Goal: Task Accomplishment & Management: Manage account settings

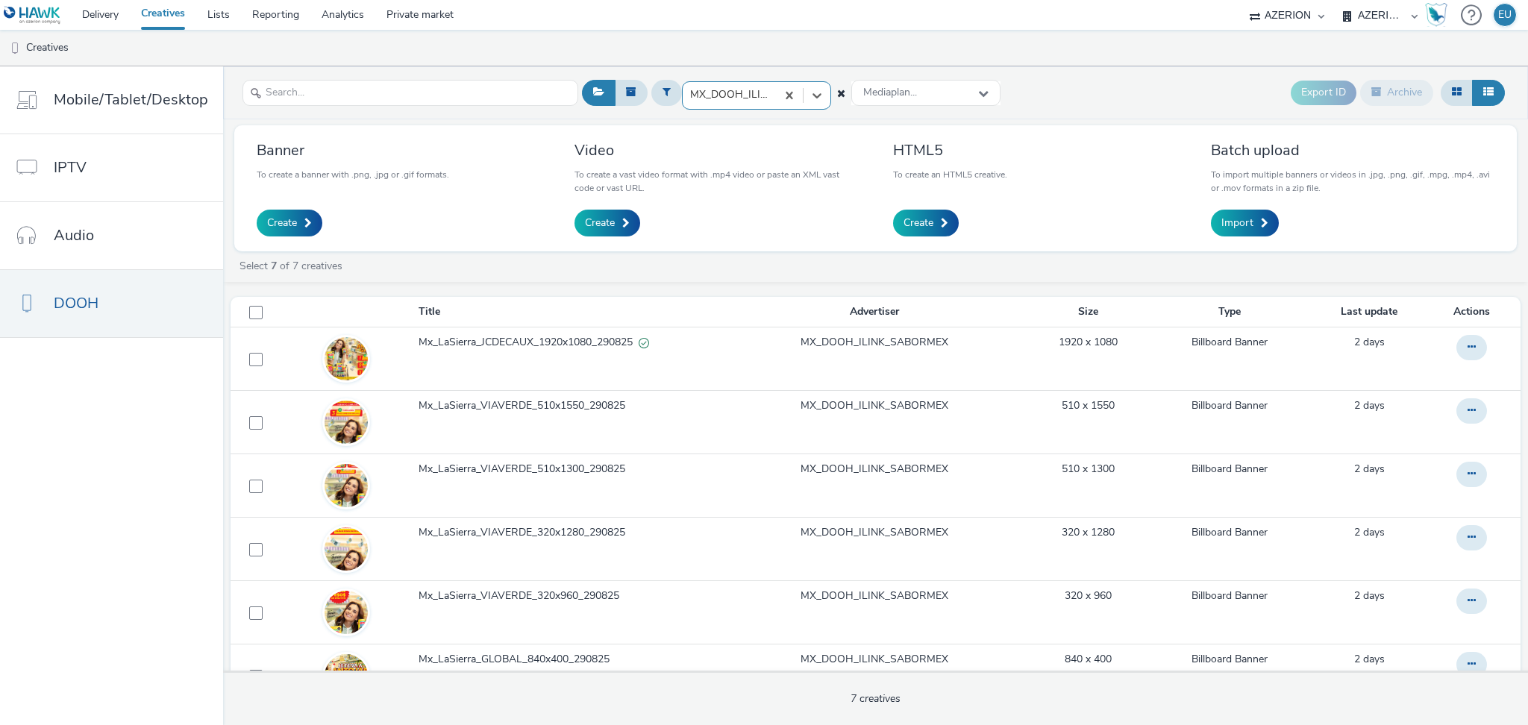
select select "669924e3-c150-4da8-9b11-3597d0533b39"
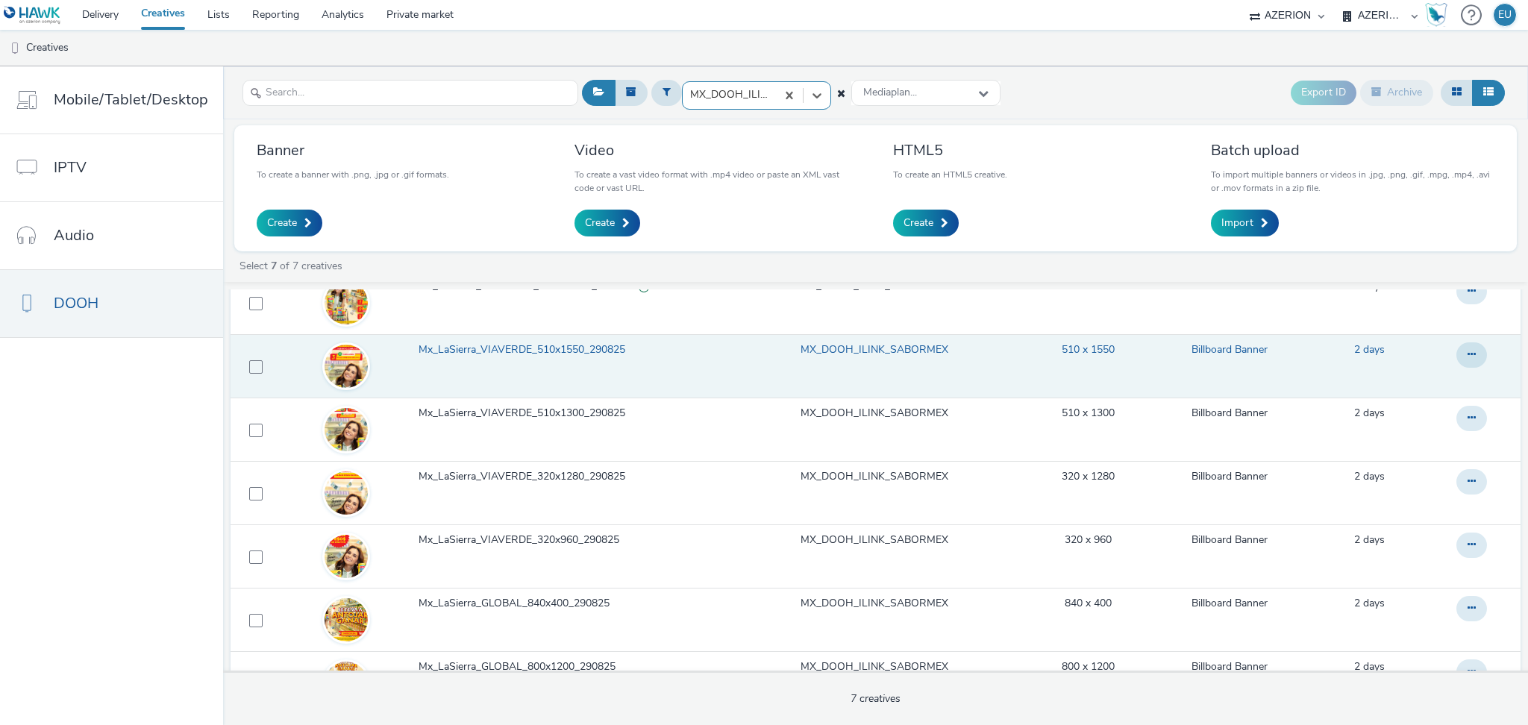
scroll to position [7, 0]
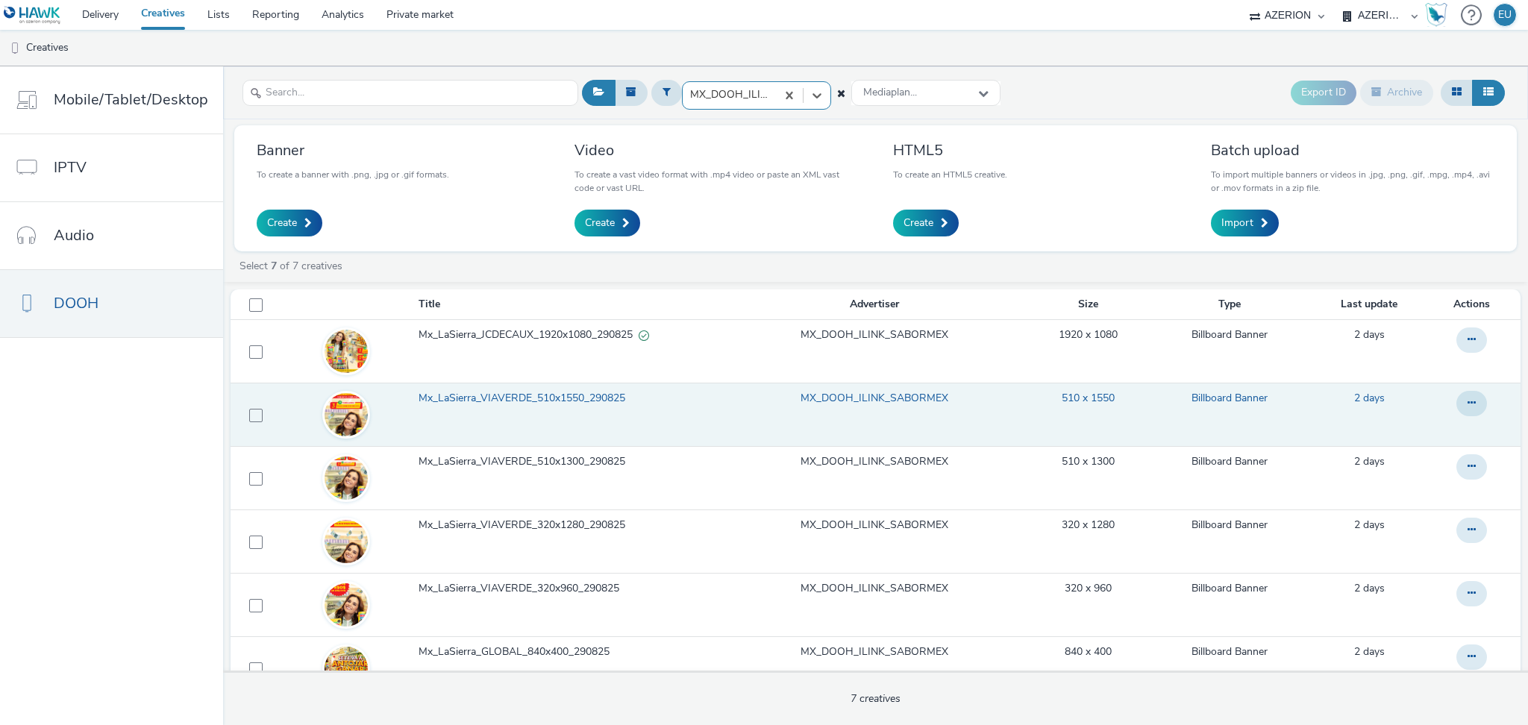
click at [555, 398] on span "Mx_LaSierra_VIAVERDE_510x1550_290825" at bounding box center [524, 398] width 213 height 15
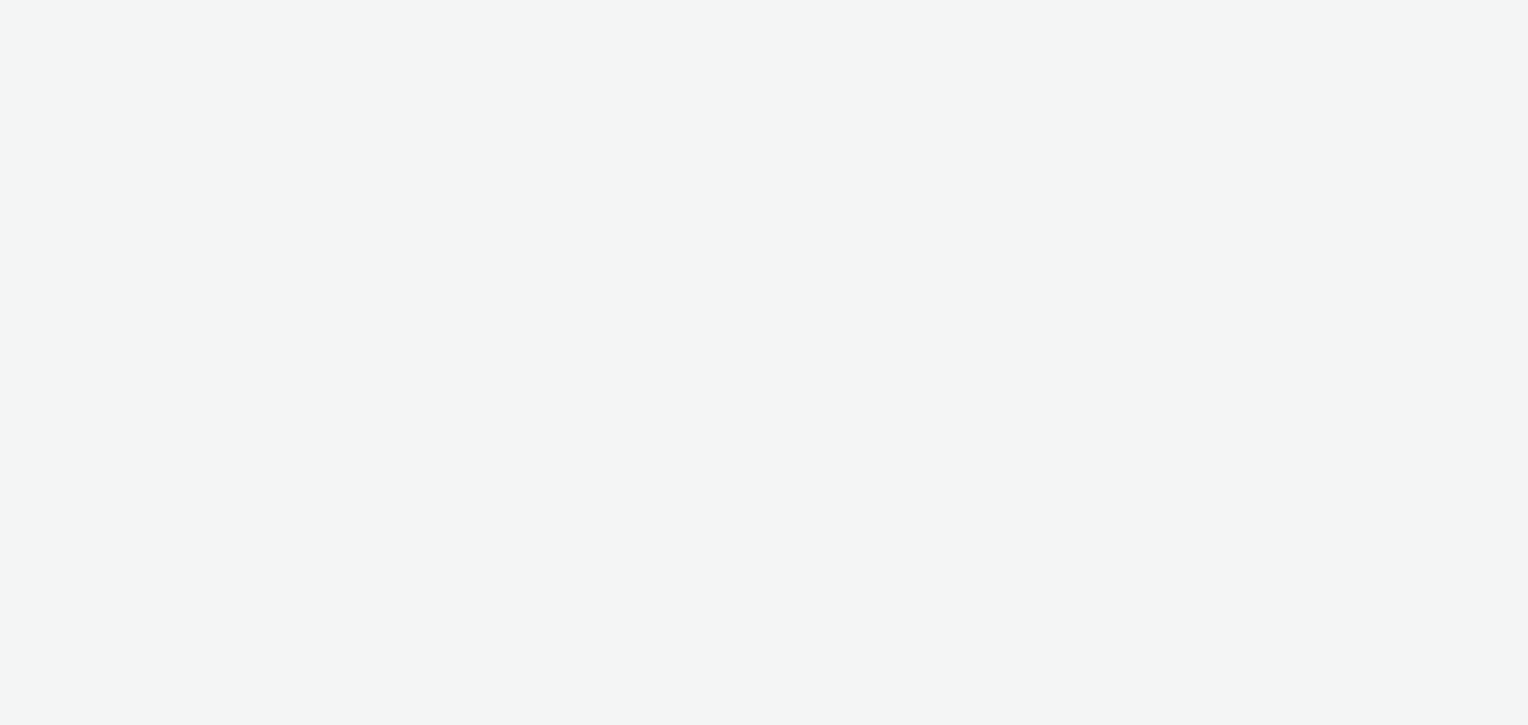
select select "669924e3-c150-4da8-9b11-3597d0533b39"
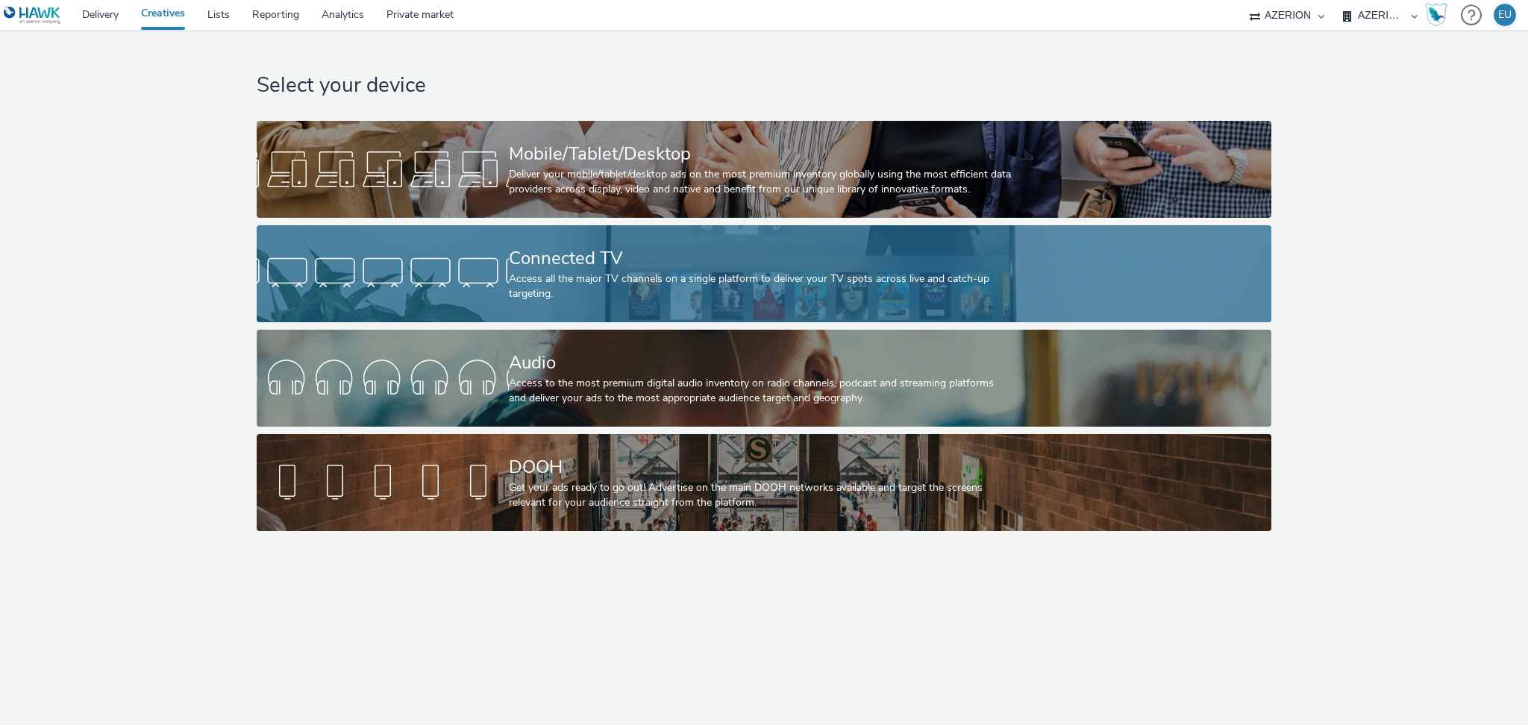
click at [607, 253] on div "Connected TV" at bounding box center [761, 258] width 504 height 26
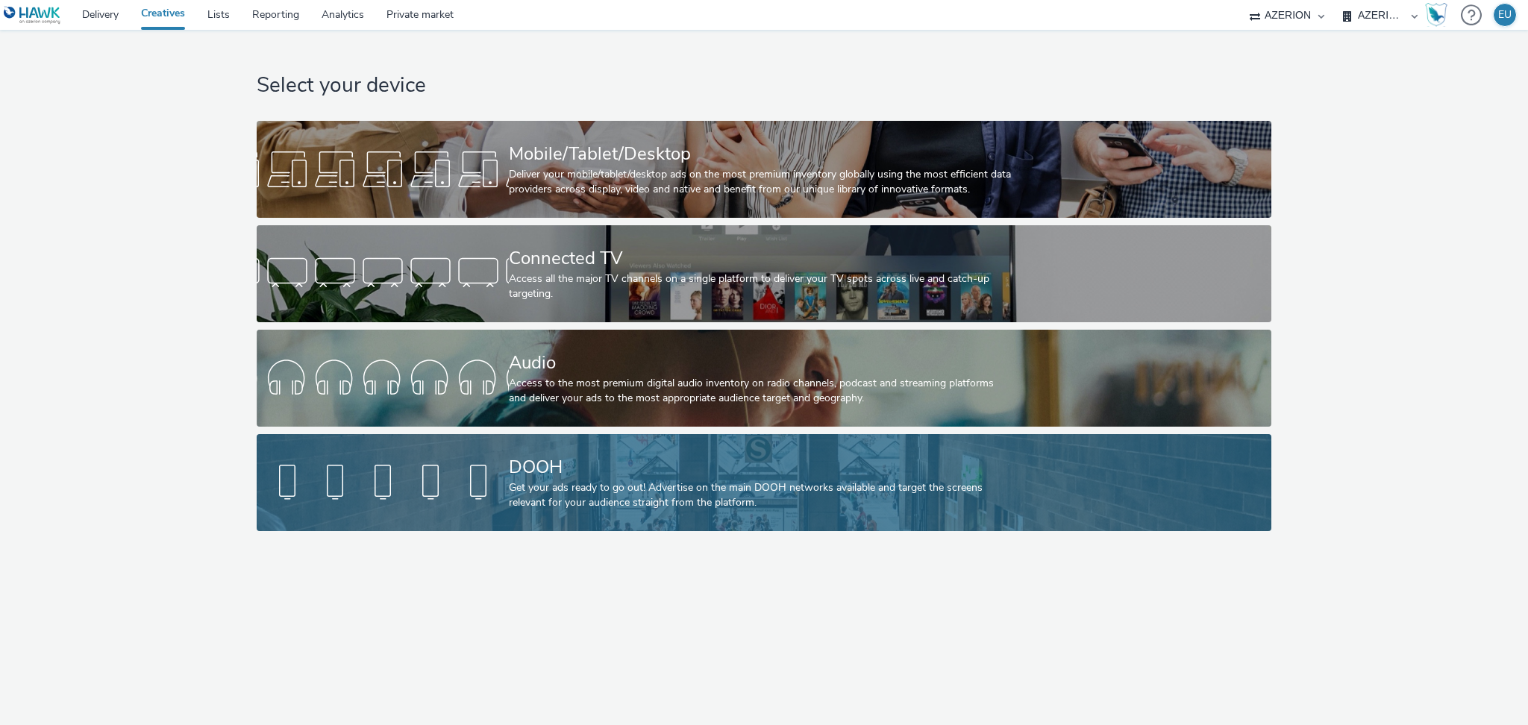
click at [688, 484] on div "Get your ads ready to go out! Advertise on the main DOOH networks available and…" at bounding box center [761, 495] width 504 height 31
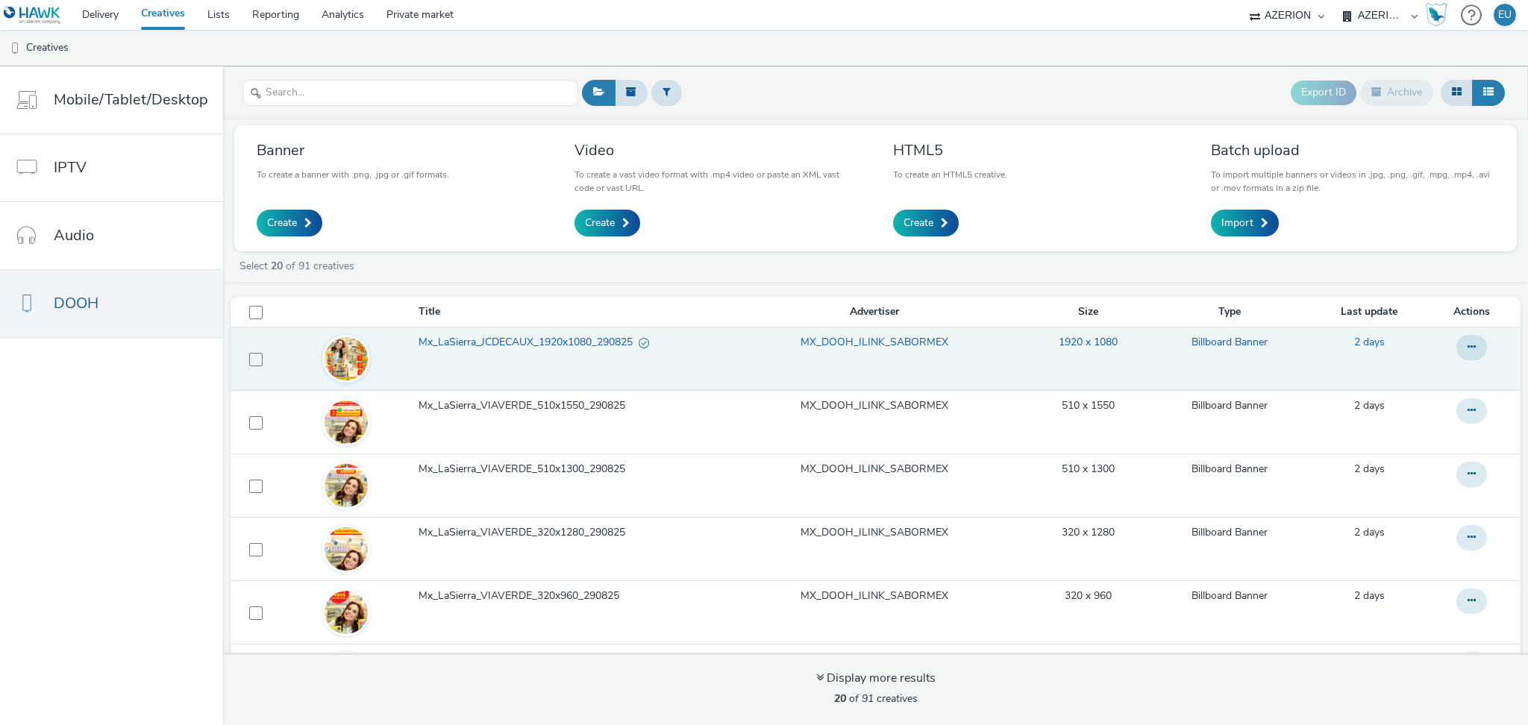
click at [595, 340] on span "Mx_LaSierra_JCDECAUX_1920x1080_290825" at bounding box center [528, 342] width 220 height 15
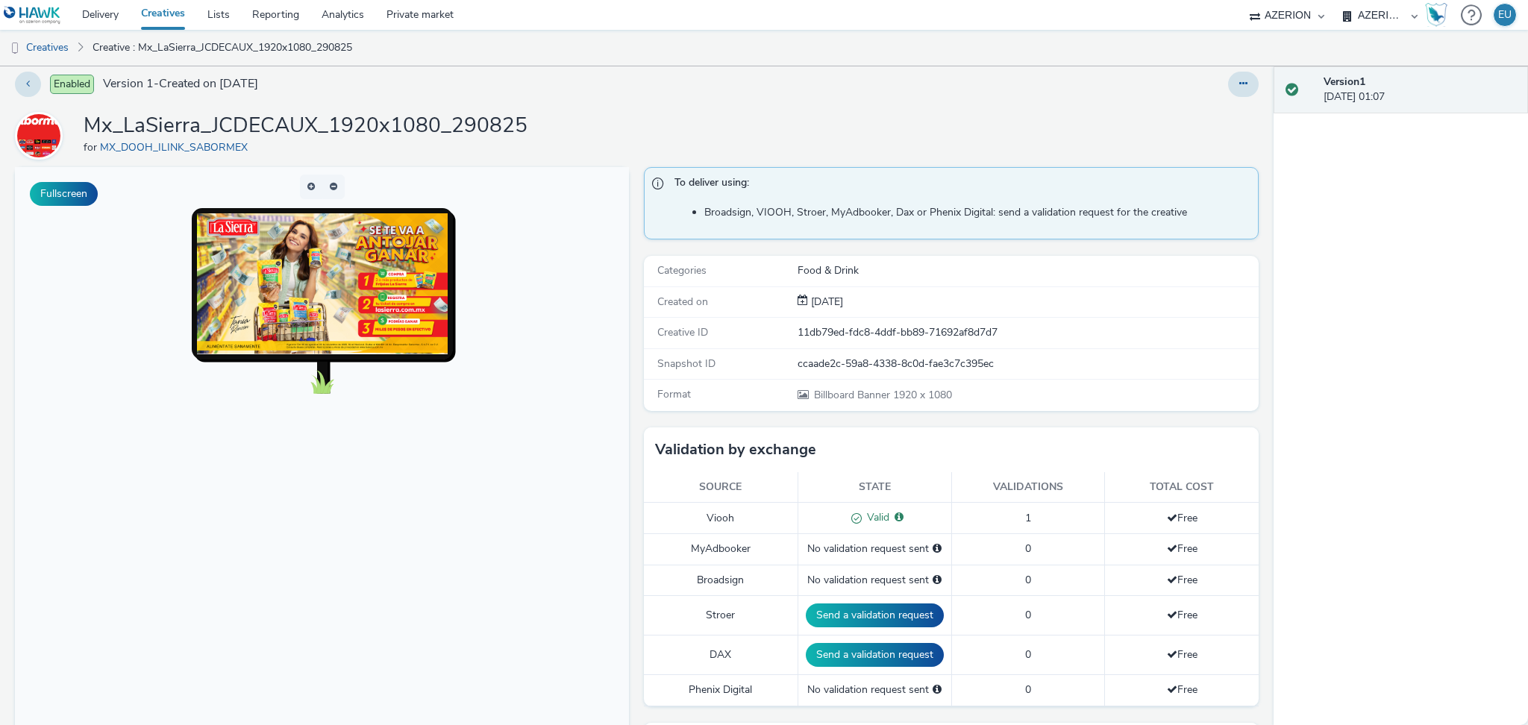
scroll to position [7, 0]
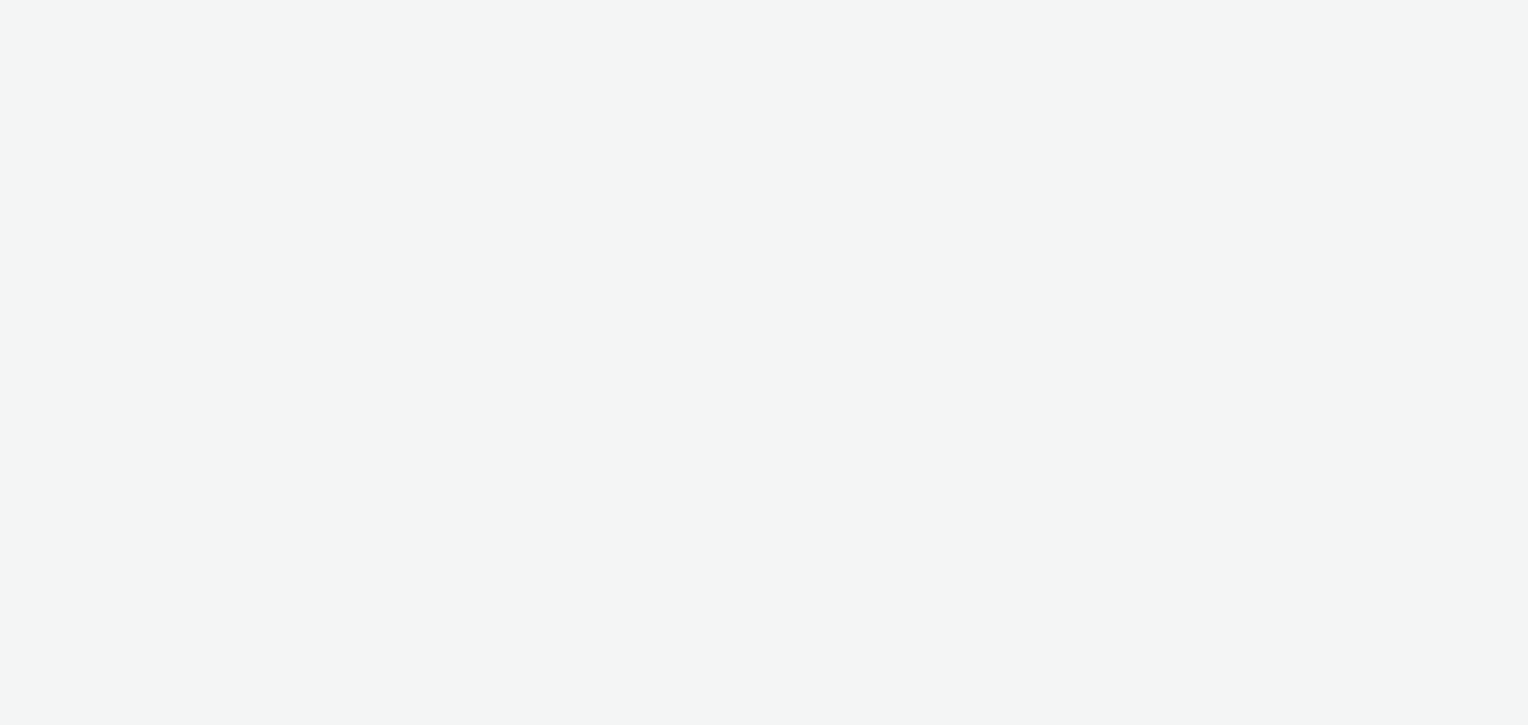
select select "669924e3-c150-4da8-9b11-3597d0533b39"
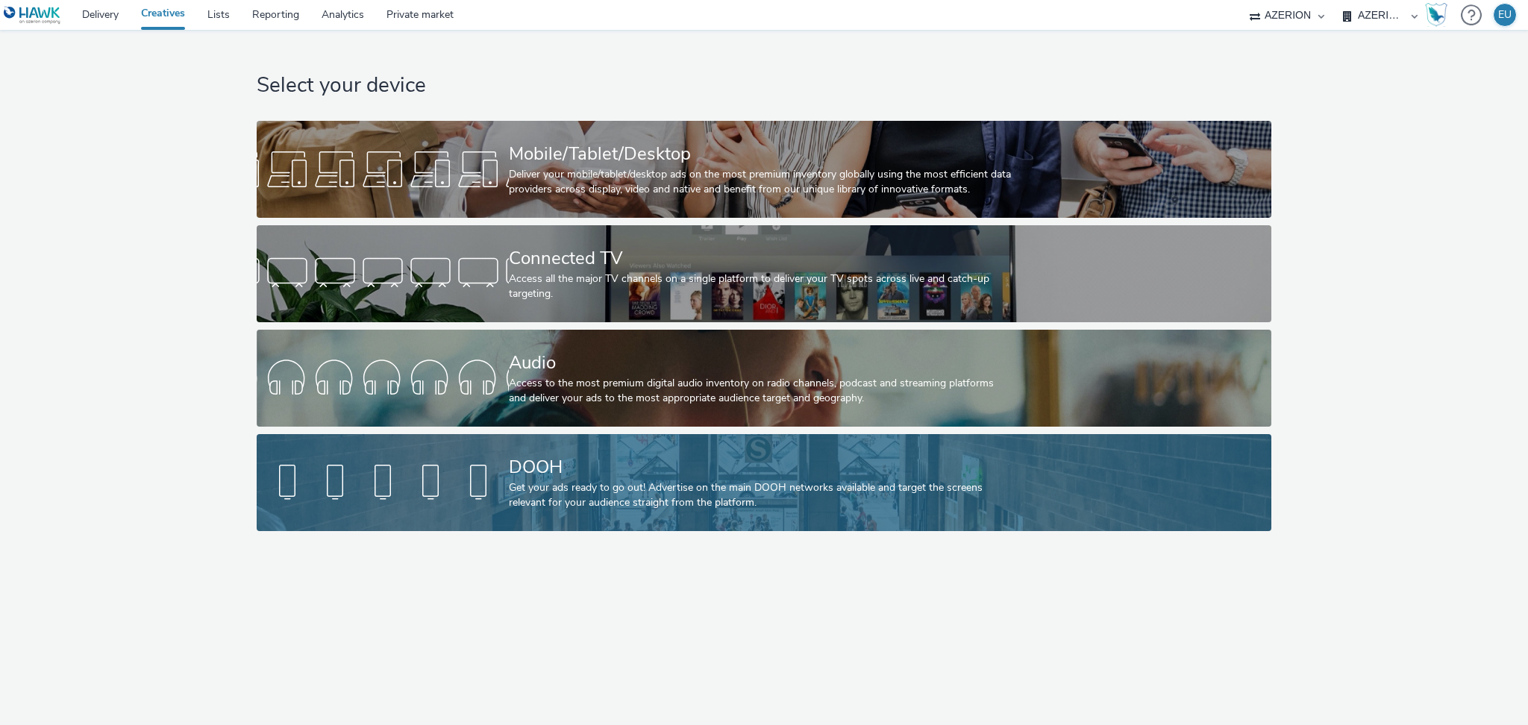
click at [498, 467] on div at bounding box center [383, 483] width 252 height 48
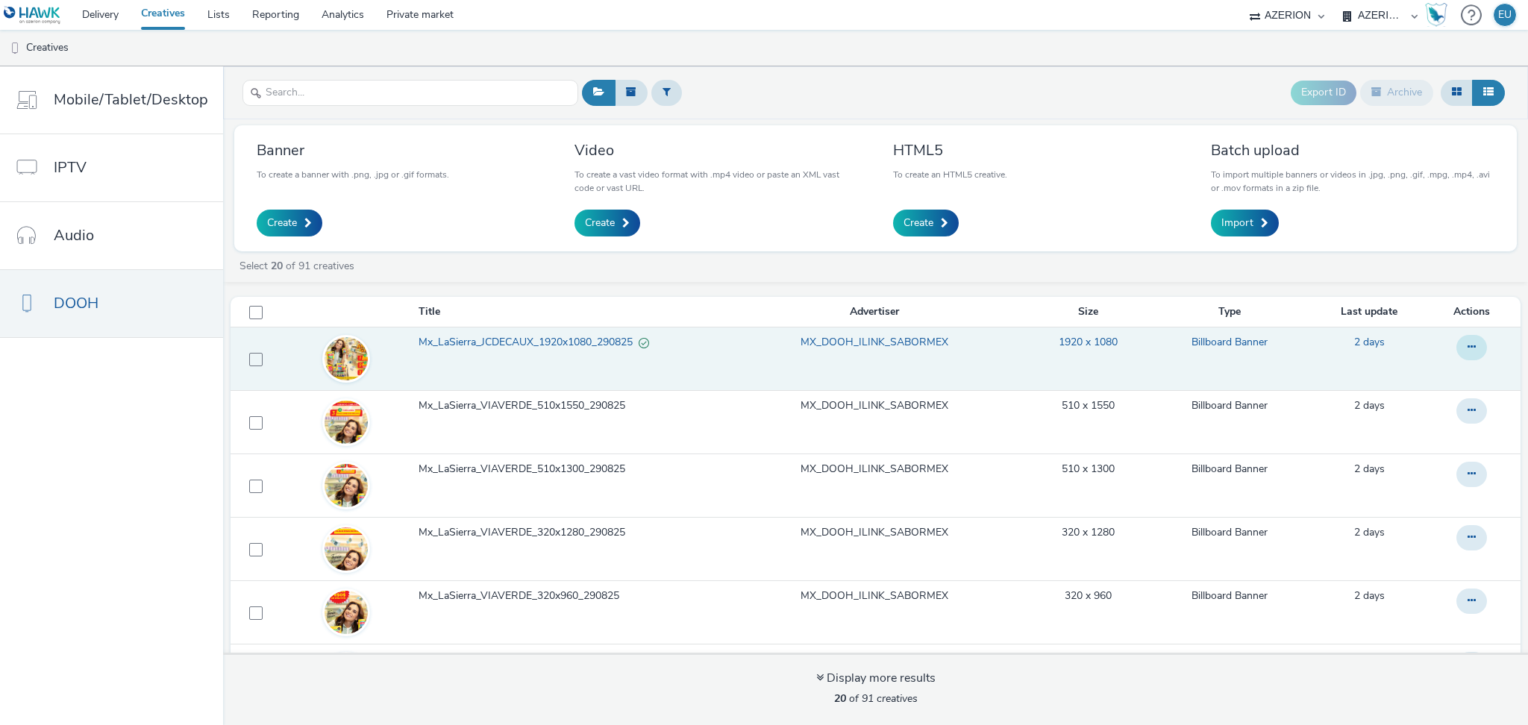
click at [1467, 347] on icon at bounding box center [1471, 347] width 8 height 10
click at [1397, 368] on link "Edit" at bounding box center [1431, 378] width 112 height 30
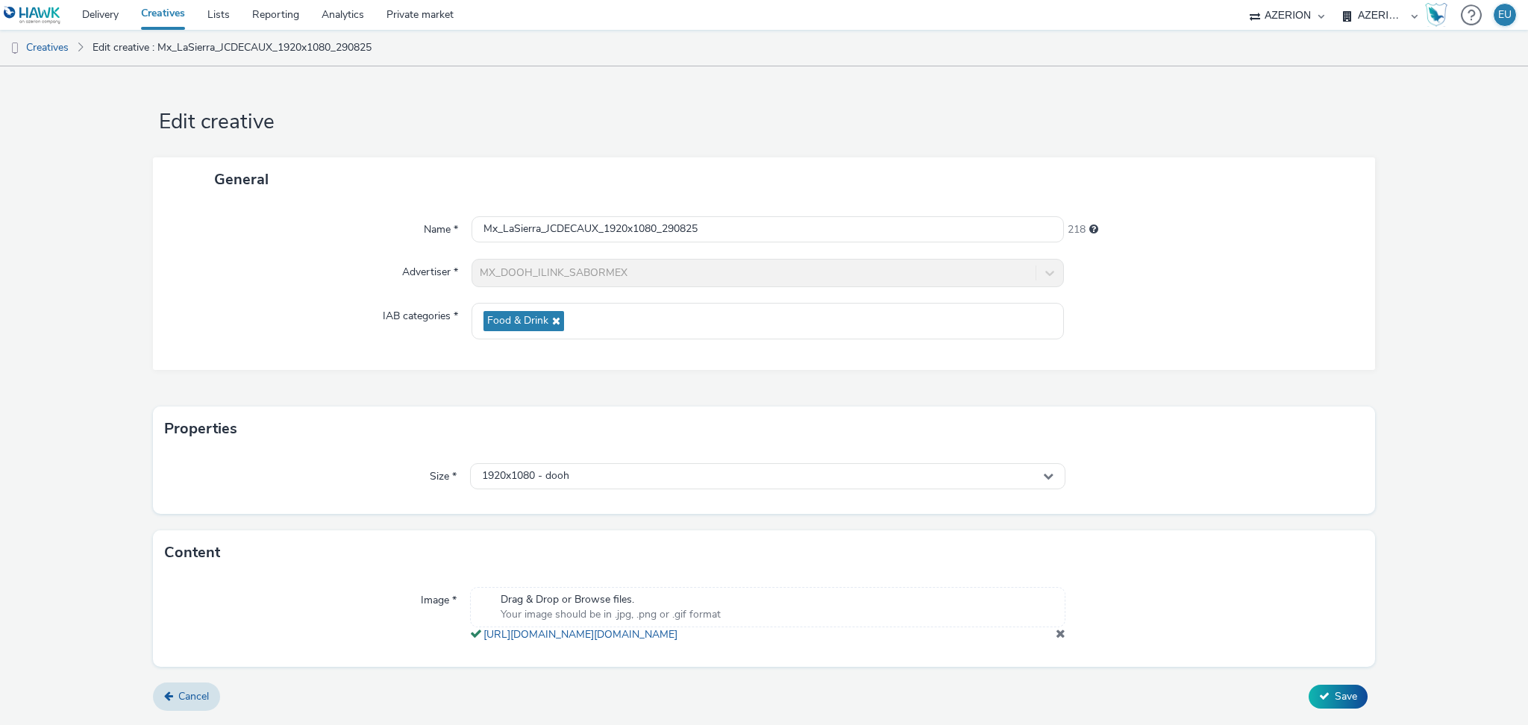
scroll to position [10, 0]
click at [683, 636] on link "[URL][DOMAIN_NAME][DOMAIN_NAME]" at bounding box center [583, 634] width 200 height 14
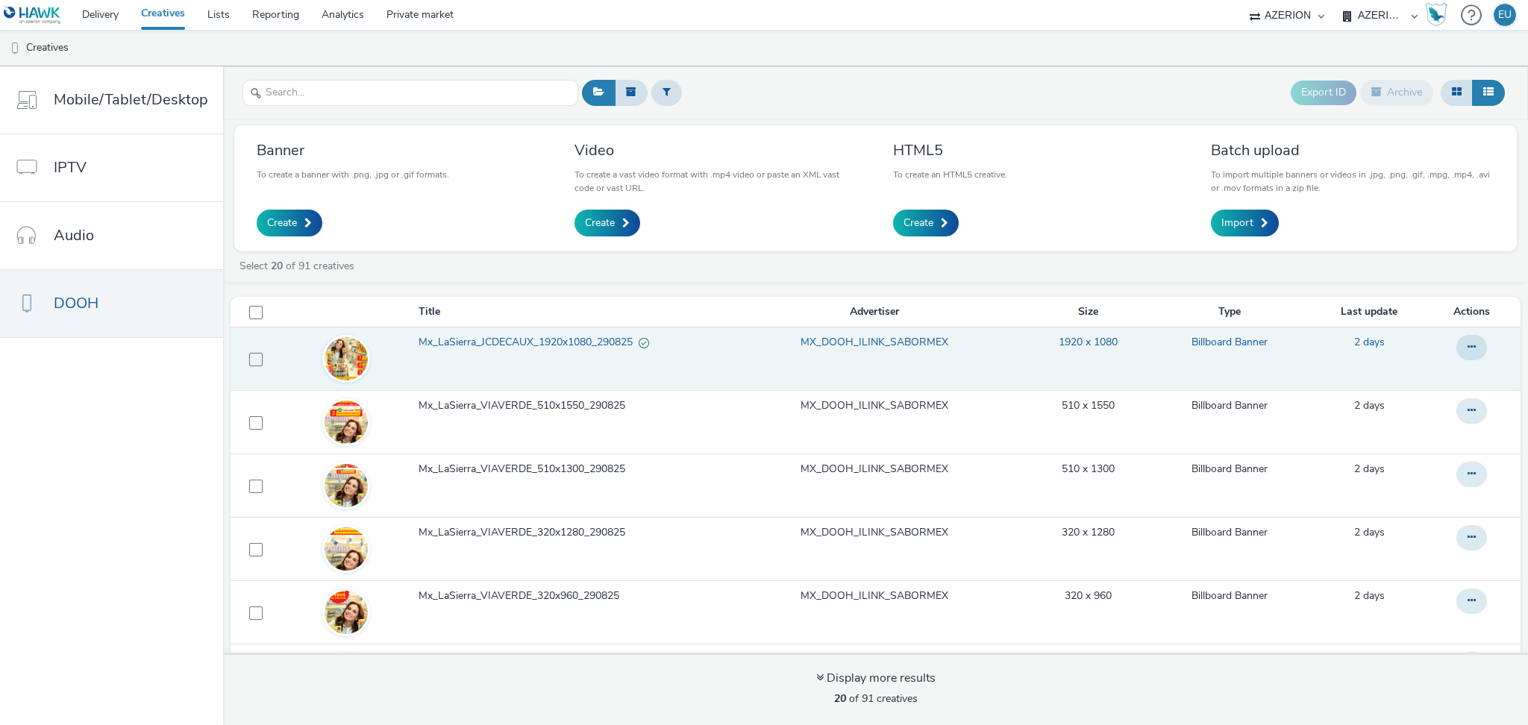
click at [586, 344] on span "Mx_LaSierra_JCDECAUX_1920x1080_290825" at bounding box center [528, 342] width 220 height 15
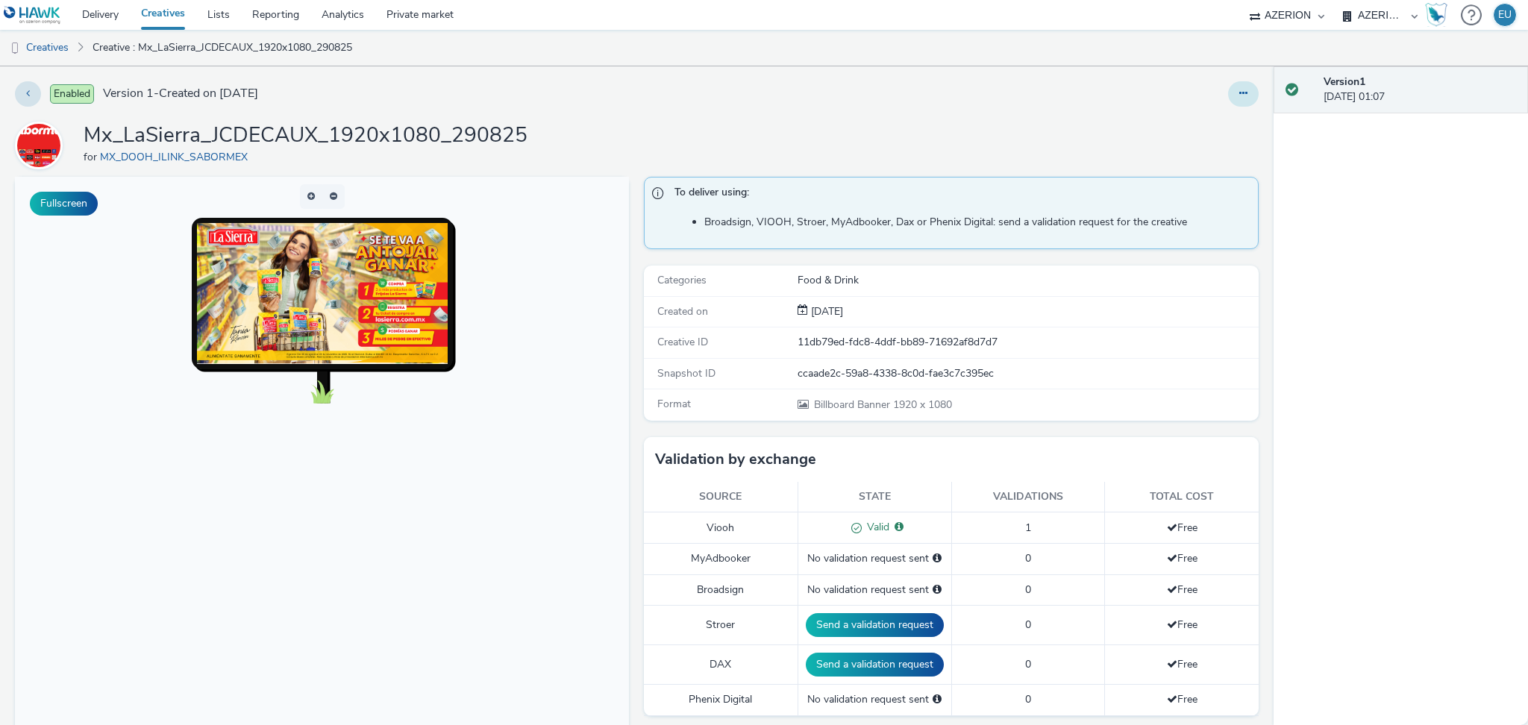
click at [1228, 90] on button at bounding box center [1243, 93] width 31 height 25
click at [1199, 115] on link "Edit" at bounding box center [1202, 124] width 112 height 30
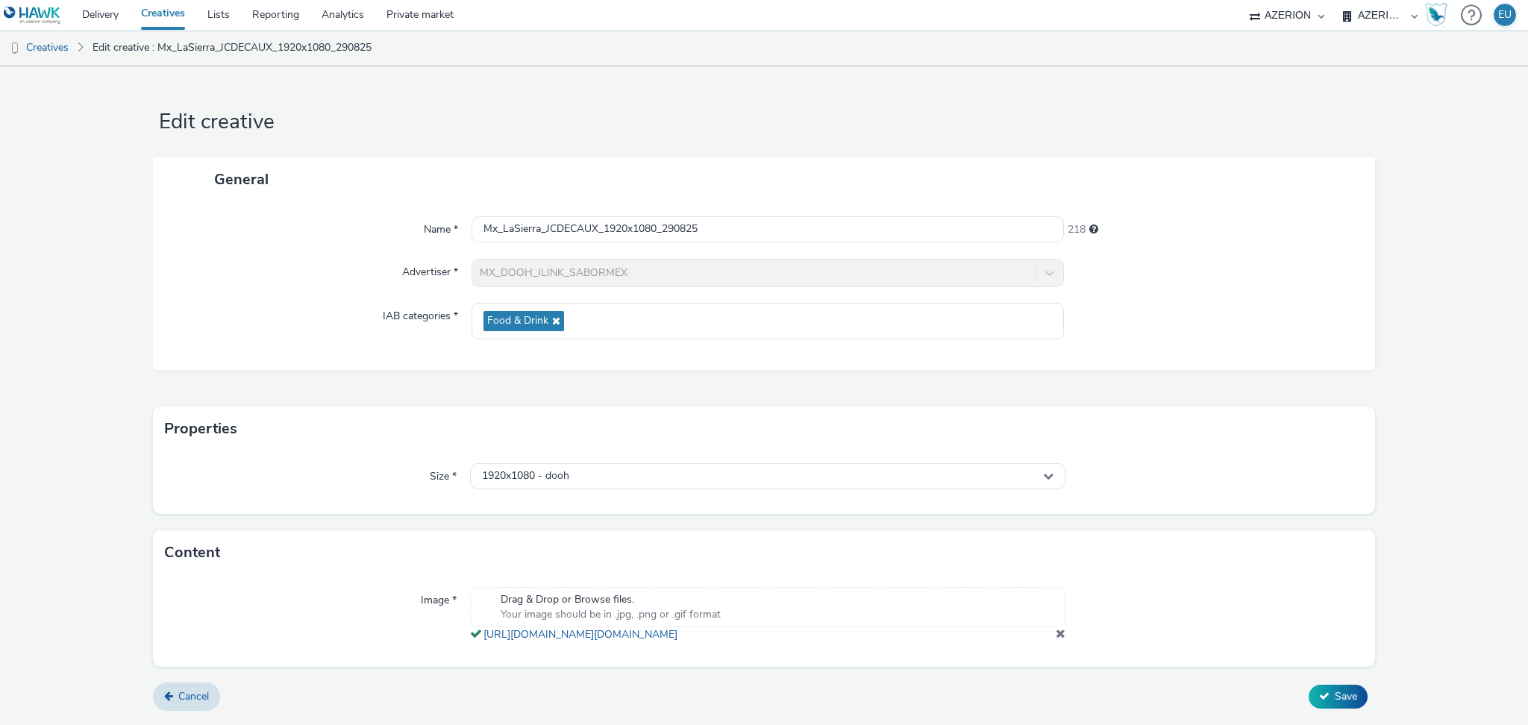
scroll to position [10, 0]
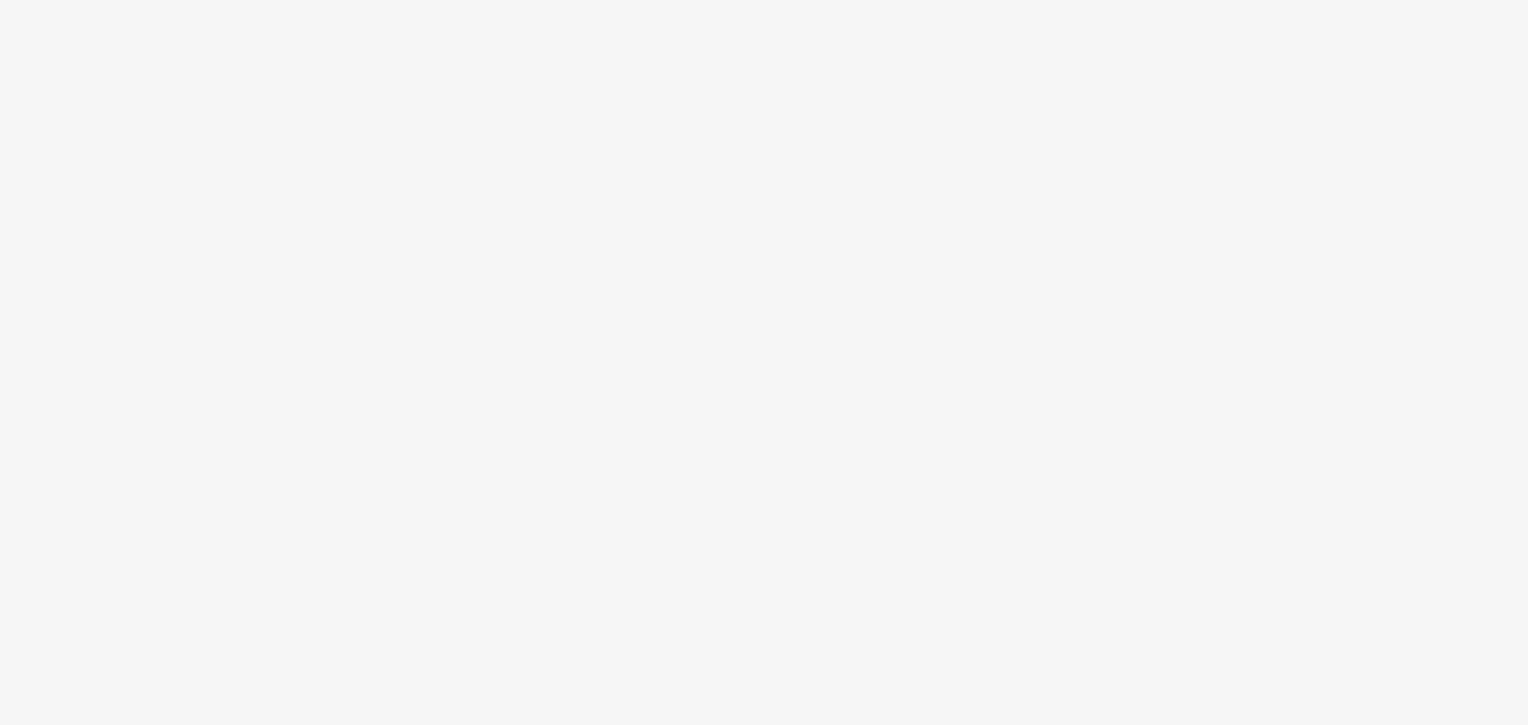
select select "669924e3-c150-4da8-9b11-3597d0533b39"
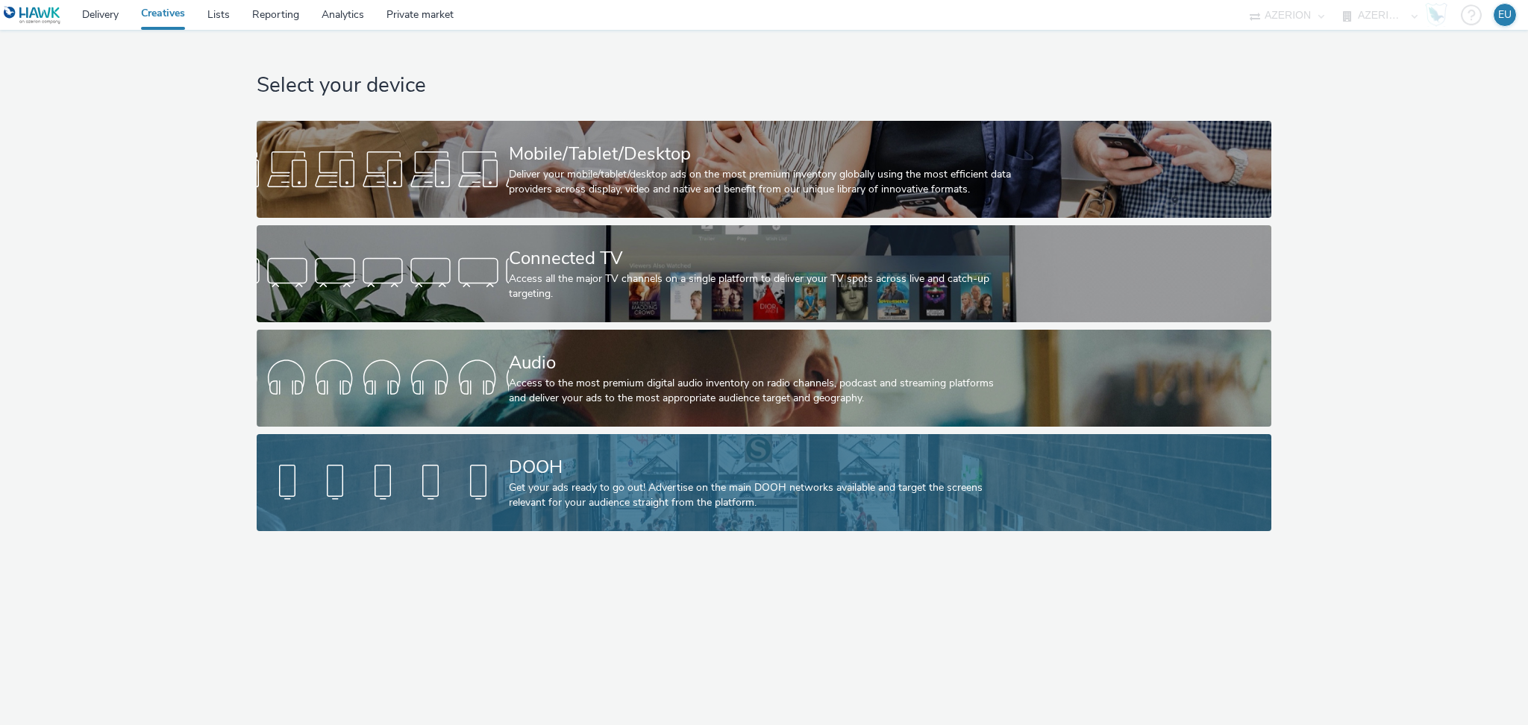
click at [579, 458] on div "DOOH" at bounding box center [761, 467] width 504 height 26
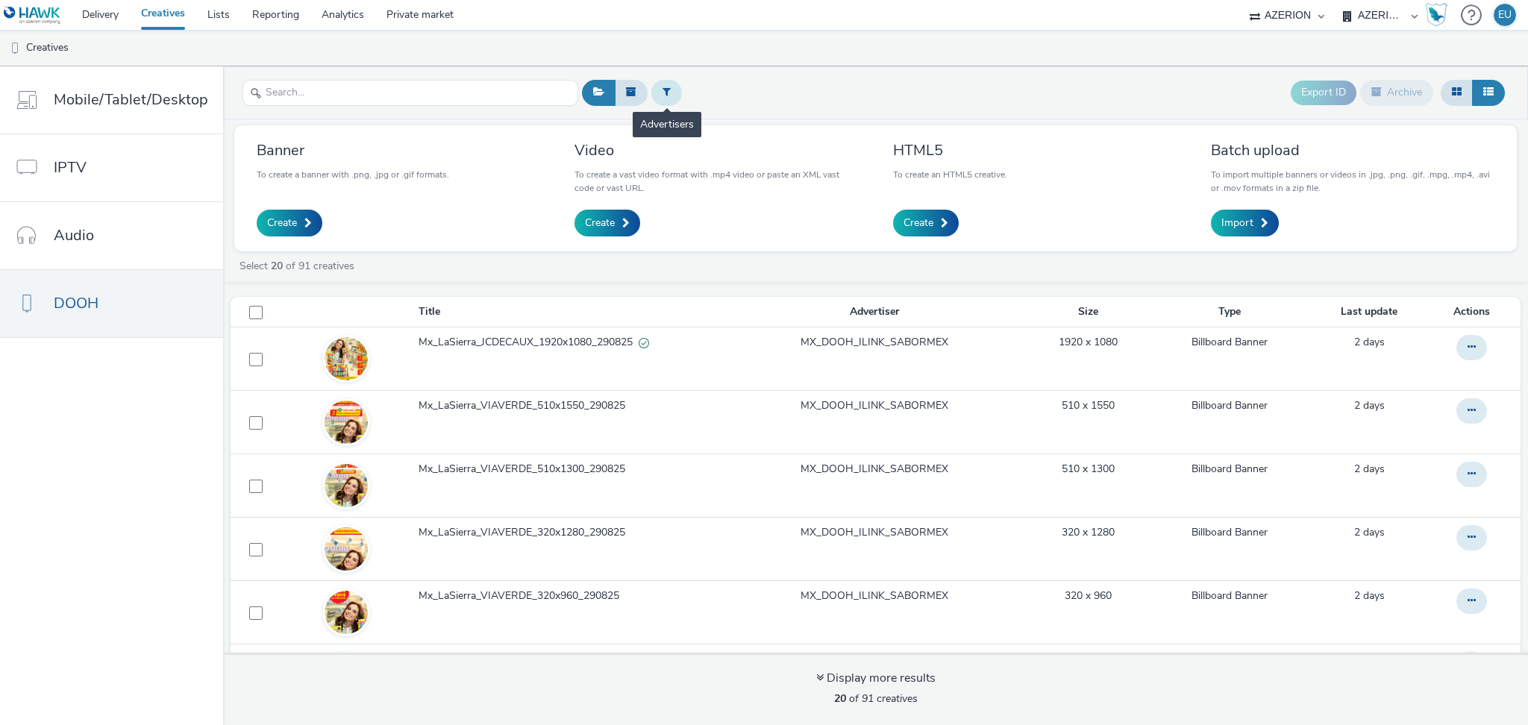
click at [666, 96] on icon at bounding box center [666, 92] width 8 height 10
click at [724, 87] on div at bounding box center [742, 95] width 105 height 18
type input "sab"
click at [738, 124] on span "MX_DOOH_ILINK_SABORMEX" at bounding box center [761, 125] width 140 height 31
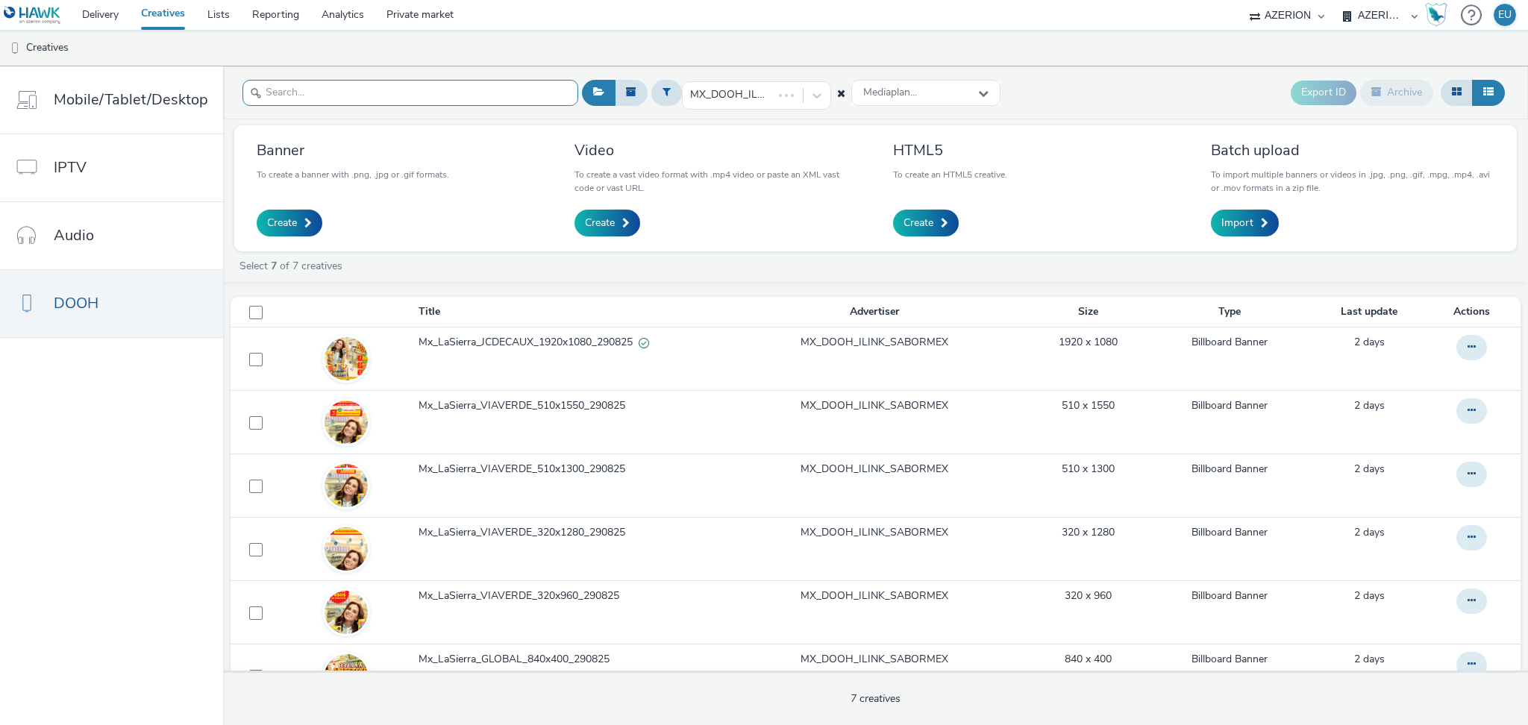
click at [502, 94] on input "text" at bounding box center [410, 93] width 336 height 26
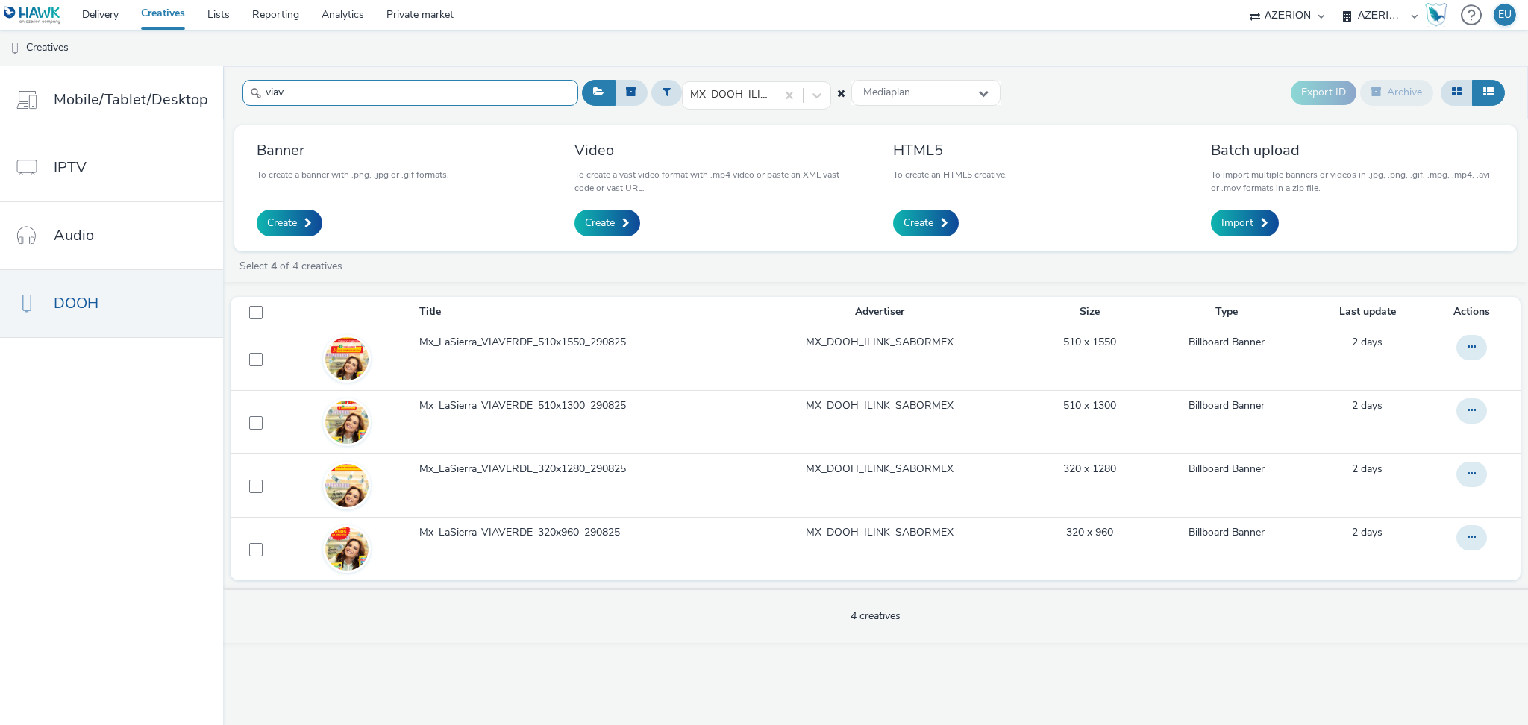
type input "viav"
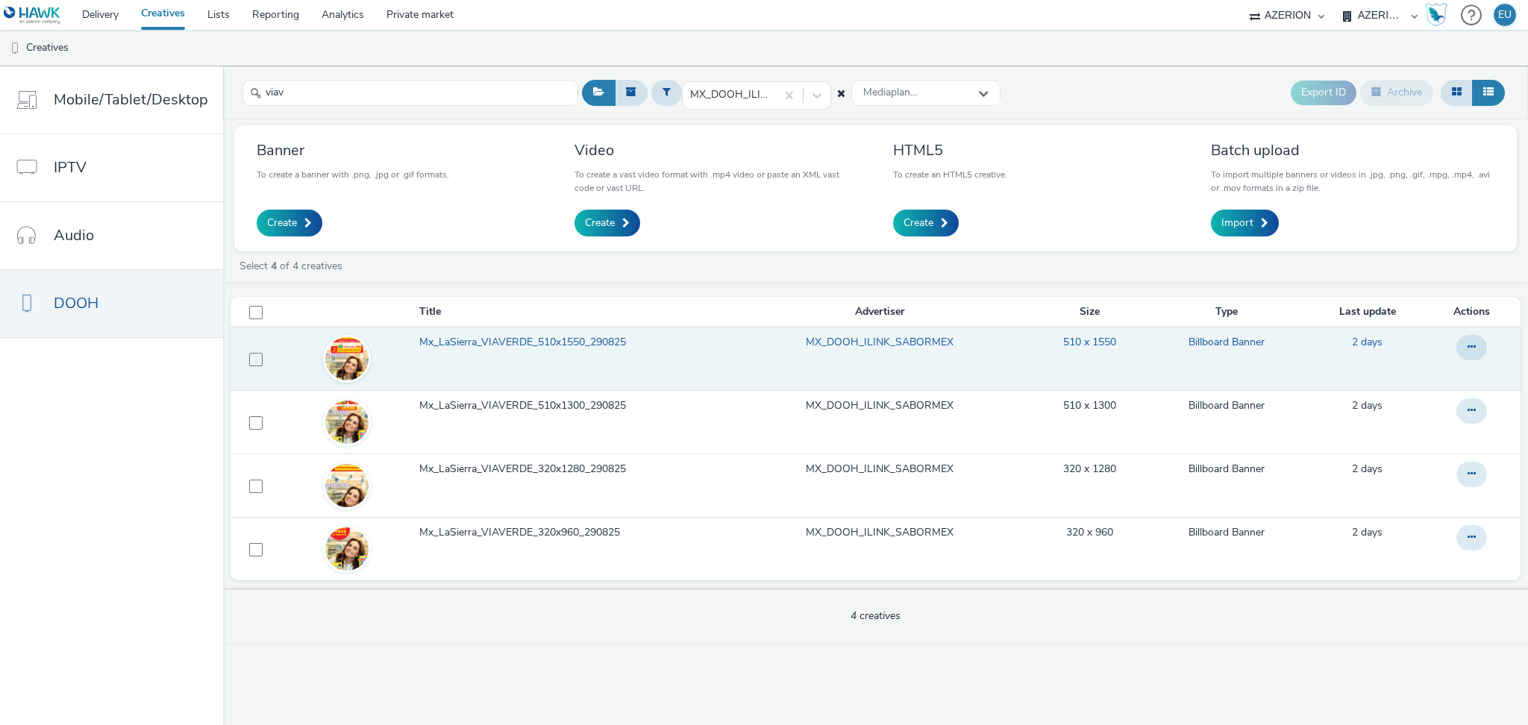
click at [573, 353] on link "Mx_LaSierra_VIAVERDE_510x1550_290825" at bounding box center [572, 346] width 306 height 22
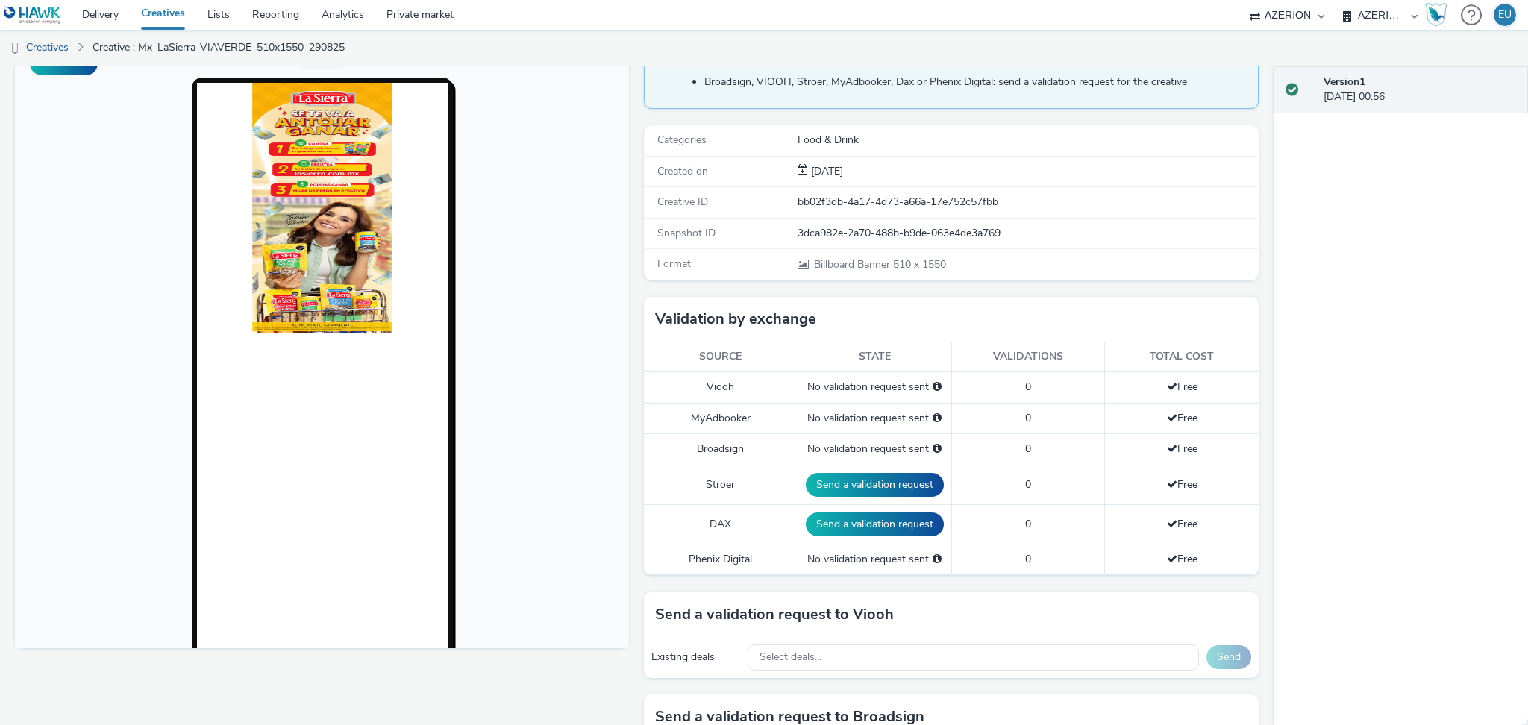
scroll to position [106, 0]
